Goal: Information Seeking & Learning: Learn about a topic

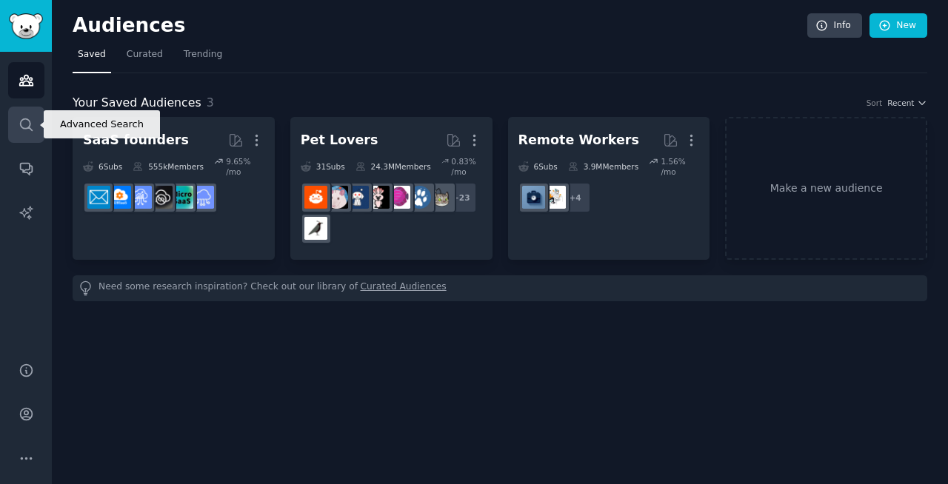
click at [24, 120] on icon "Sidebar" at bounding box center [27, 125] width 16 height 16
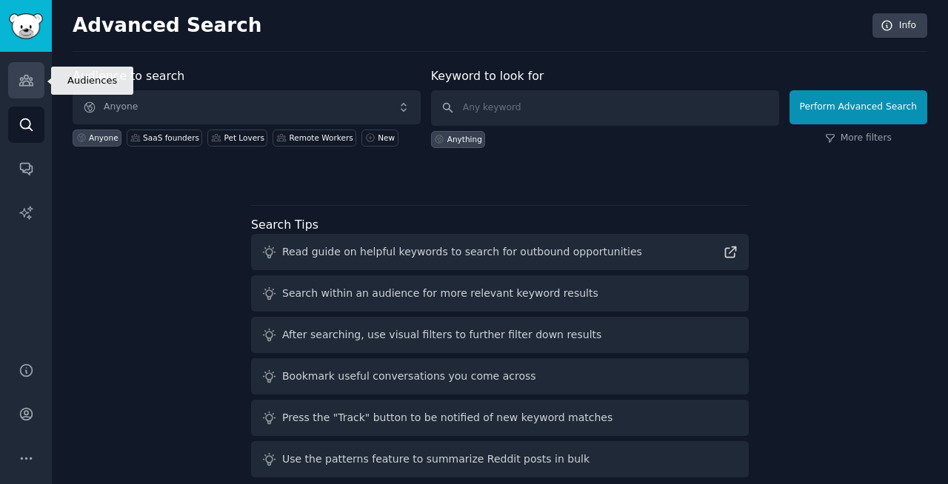
click at [30, 76] on icon "Sidebar" at bounding box center [27, 81] width 16 height 16
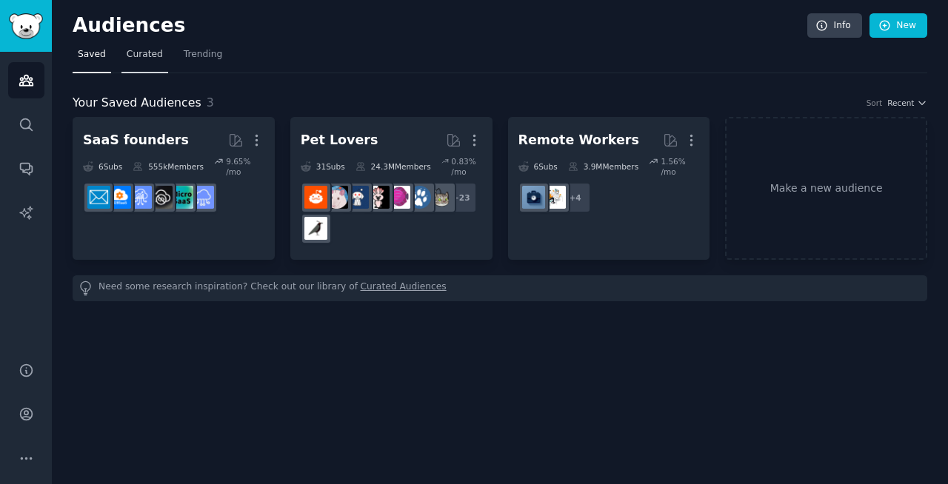
click at [144, 53] on span "Curated" at bounding box center [145, 54] width 36 height 13
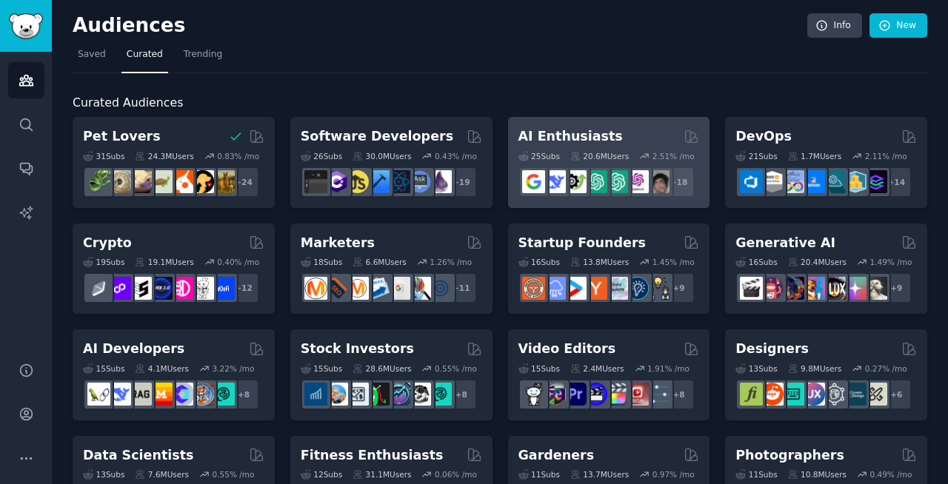
click at [595, 132] on h2 "AI Enthusiasts" at bounding box center [570, 136] width 104 height 19
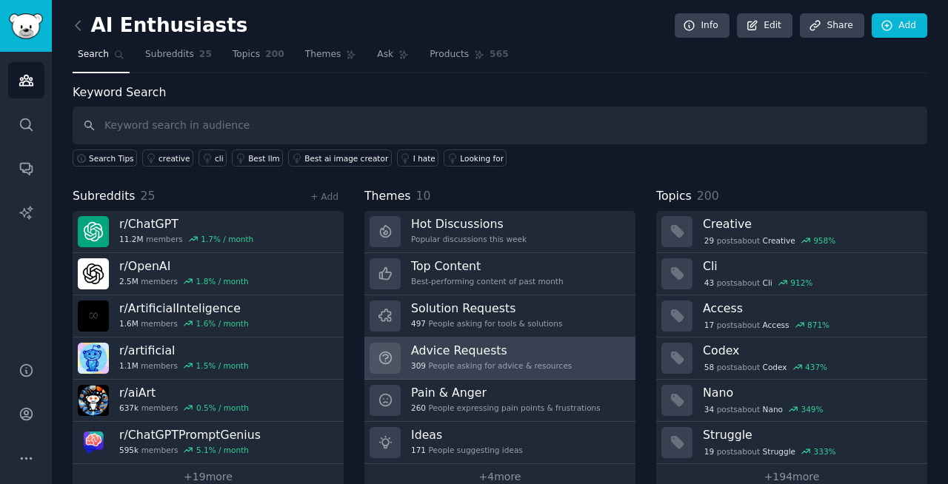
scroll to position [27, 0]
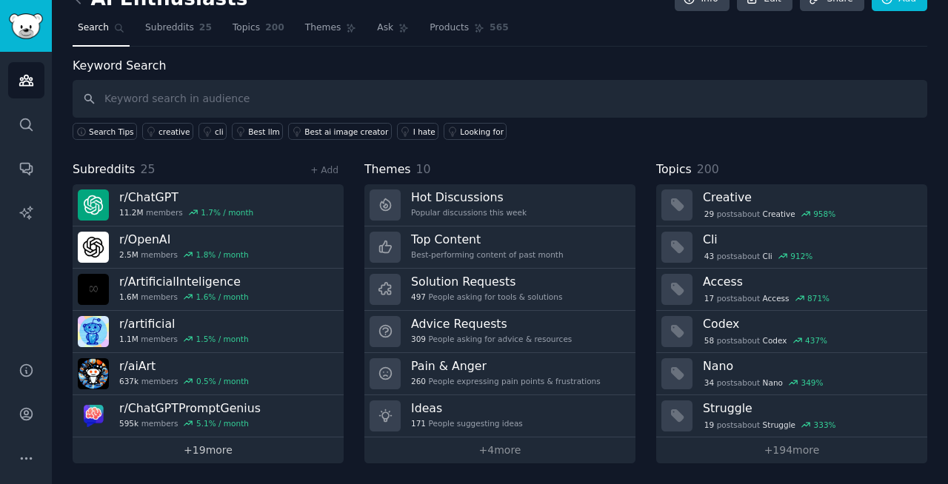
click at [231, 454] on link "+ 19 more" at bounding box center [208, 451] width 271 height 26
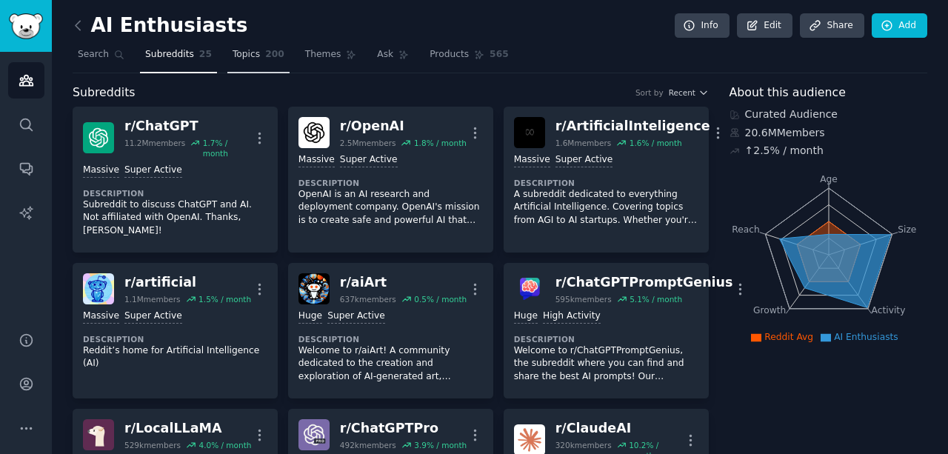
click at [236, 57] on span "Topics" at bounding box center [246, 54] width 27 height 13
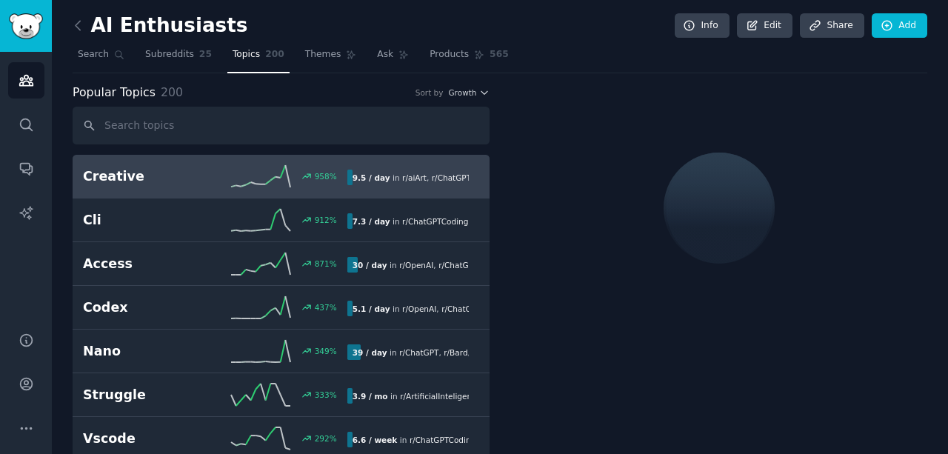
click at [236, 129] on input "text" at bounding box center [281, 126] width 417 height 38
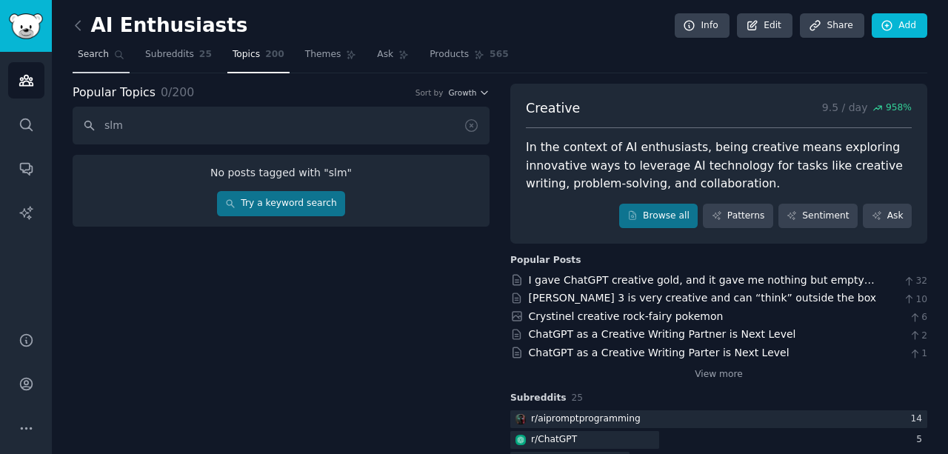
type input "slm"
click at [87, 56] on span "Search" at bounding box center [93, 54] width 31 height 13
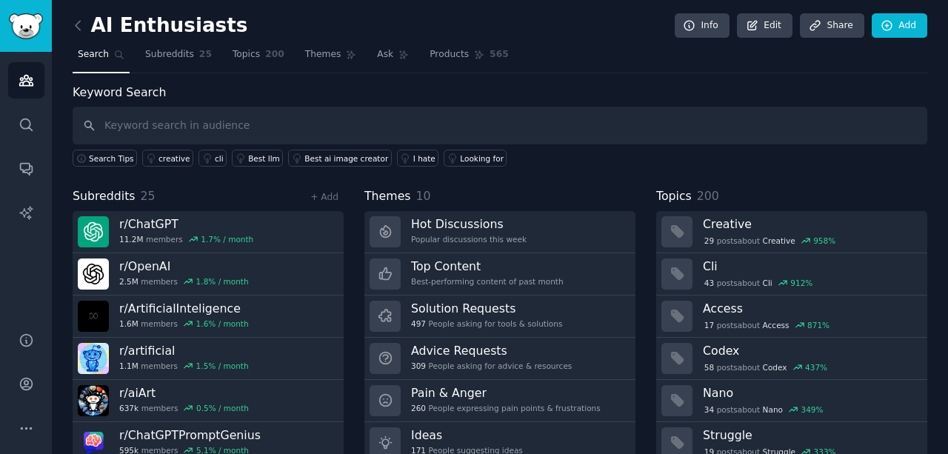
click at [173, 129] on input "text" at bounding box center [500, 126] width 855 height 38
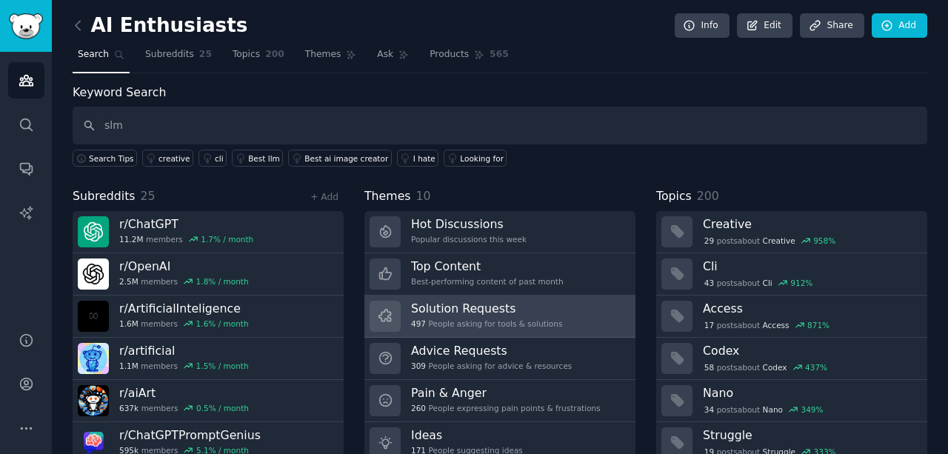
scroll to position [57, 0]
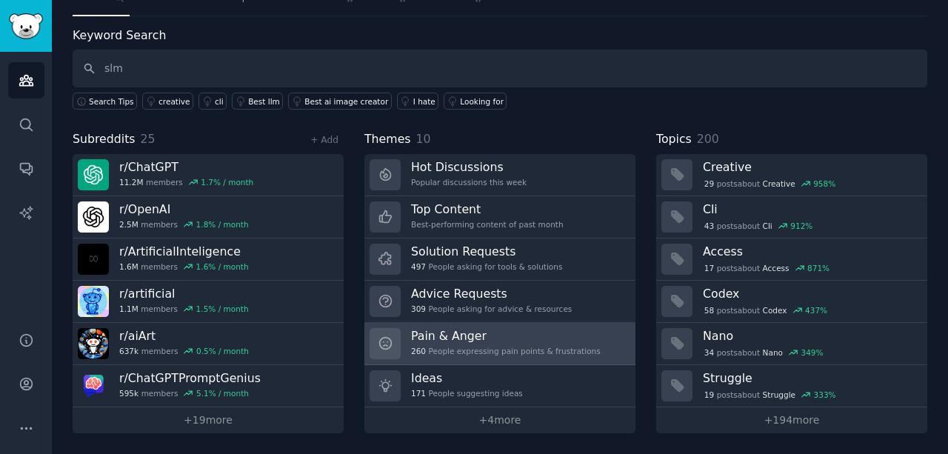
type input "slm"
click at [468, 346] on div "Pain & Anger 260 People expressing pain points & frustrations" at bounding box center [506, 343] width 190 height 31
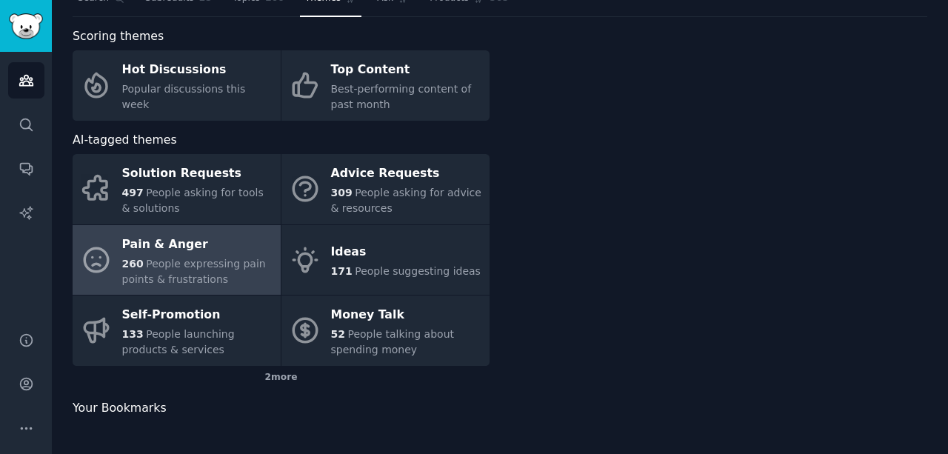
scroll to position [56, 0]
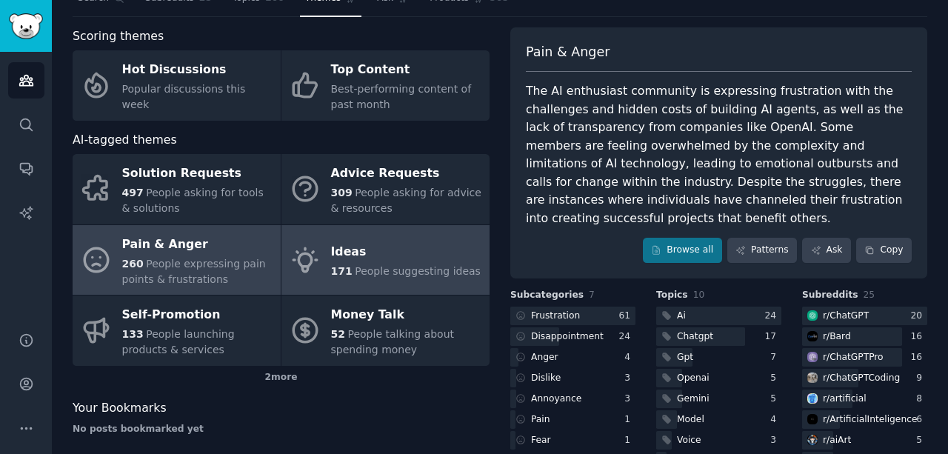
click at [375, 258] on div "Ideas" at bounding box center [406, 253] width 150 height 24
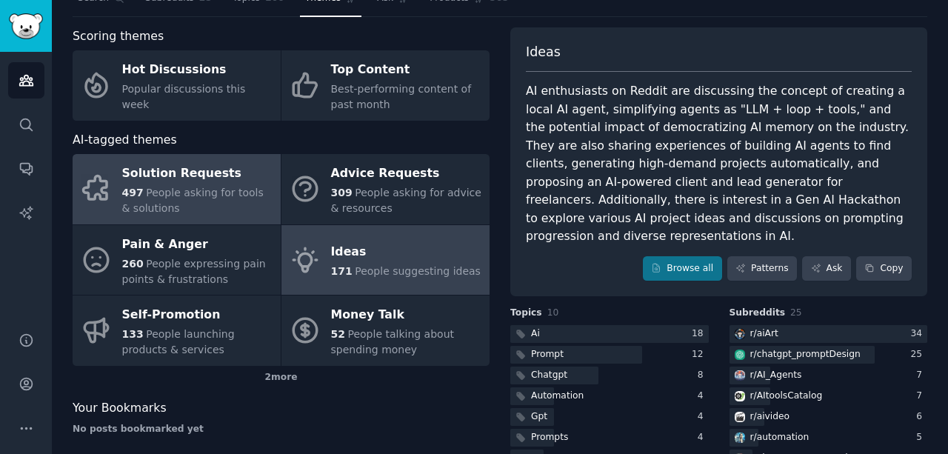
click at [219, 202] on div "497 People asking for tools & solutions" at bounding box center [197, 200] width 151 height 31
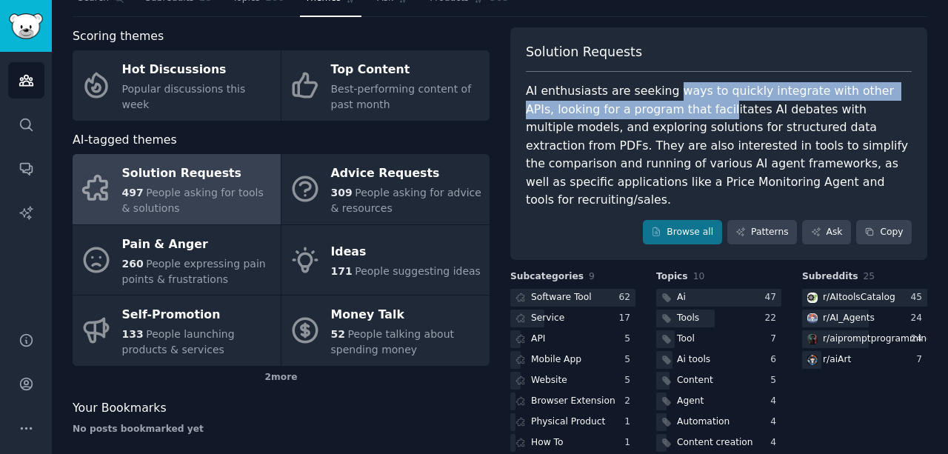
drag, startPoint x: 664, startPoint y: 90, endPoint x: 689, endPoint y: 110, distance: 32.2
click at [689, 110] on div "AI enthusiasts are seeking ways to quickly integrate with other APIs, looking f…" at bounding box center [719, 145] width 386 height 127
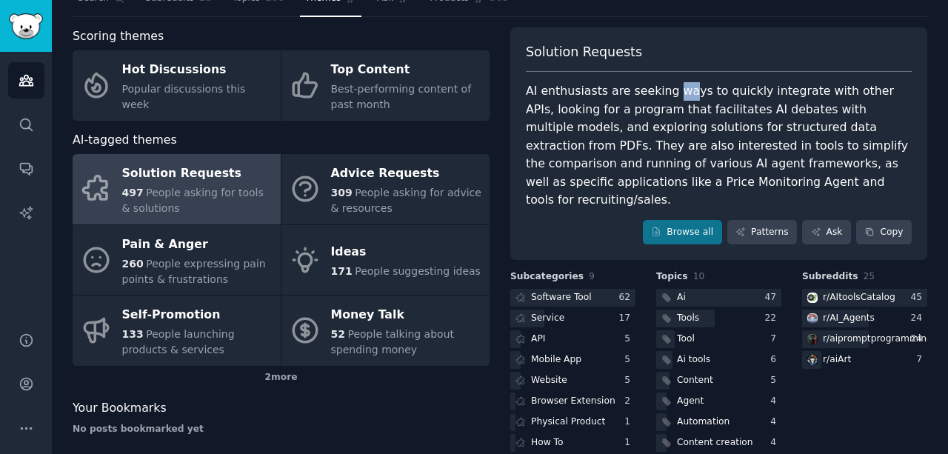
drag, startPoint x: 664, startPoint y: 90, endPoint x: 681, endPoint y: 97, distance: 18.3
click at [681, 97] on div "AI enthusiasts are seeking ways to quickly integrate with other APIs, looking f…" at bounding box center [719, 145] width 386 height 127
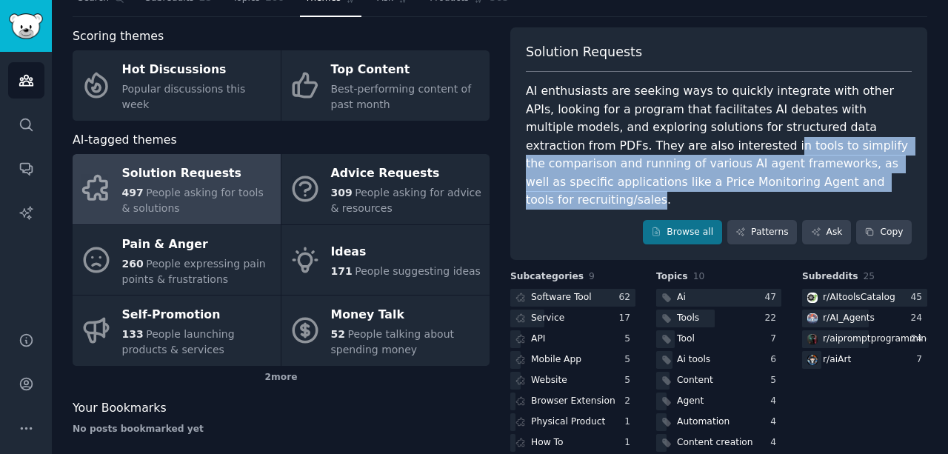
drag, startPoint x: 628, startPoint y: 146, endPoint x: 772, endPoint y: 175, distance: 146.6
click at [772, 175] on div "AI enthusiasts are seeking ways to quickly integrate with other APIs, looking f…" at bounding box center [719, 145] width 386 height 127
